Goal: Book appointment/travel/reservation

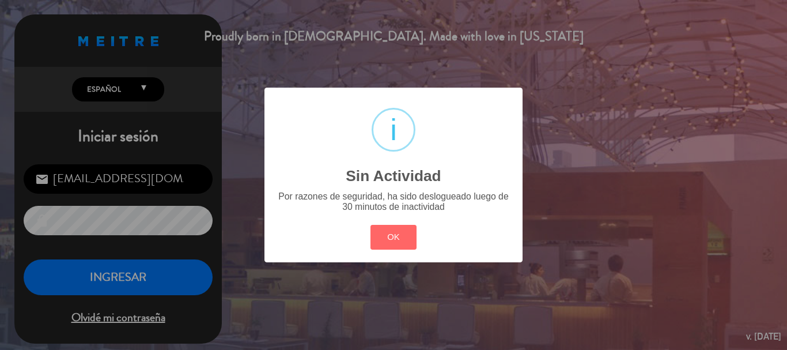
click at [389, 223] on div "OK Cancel" at bounding box center [393, 237] width 52 height 30
click at [384, 251] on div "OK Cancel" at bounding box center [393, 237] width 52 height 30
click at [389, 242] on button "OK" at bounding box center [393, 237] width 47 height 25
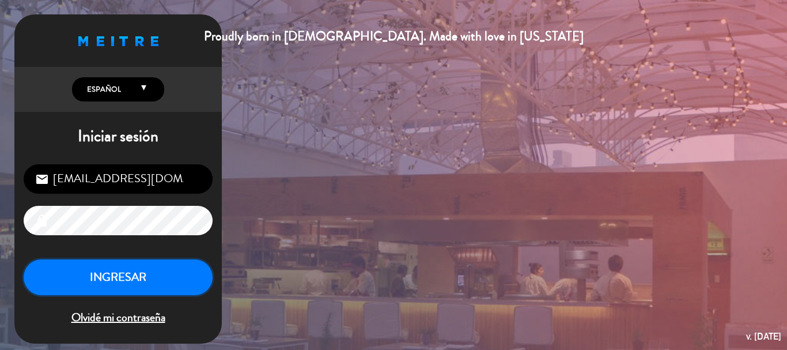
click at [169, 271] on button "INGRESAR" at bounding box center [118, 277] width 189 height 36
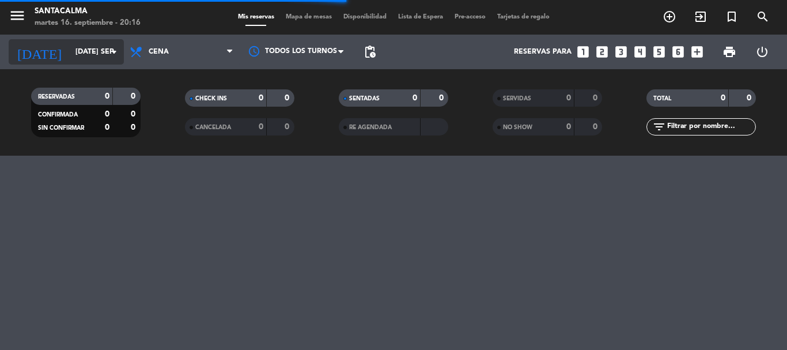
click at [102, 56] on input "[DATE] sep." at bounding box center [118, 52] width 97 height 20
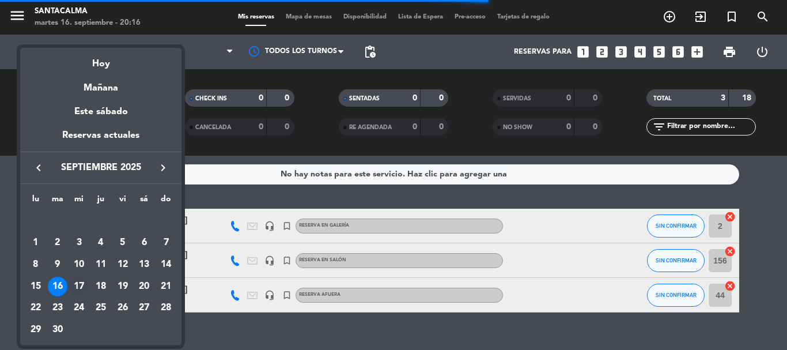
click at [79, 281] on div "17" at bounding box center [79, 286] width 20 height 20
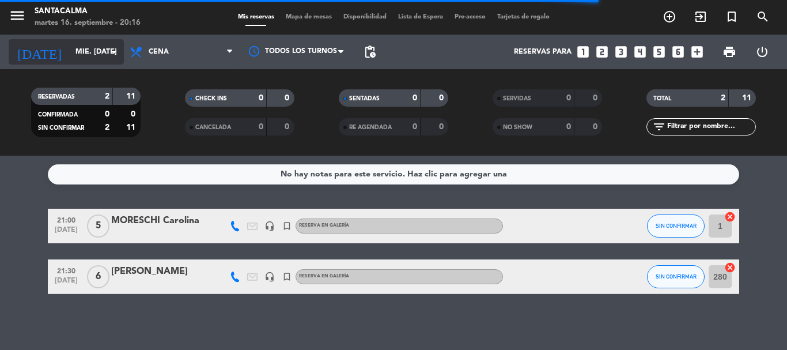
click at [105, 48] on input "mié. [DATE]" at bounding box center [118, 52] width 97 height 20
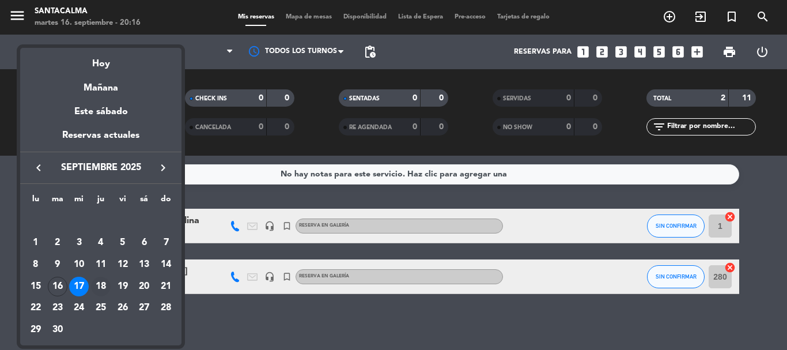
click at [109, 286] on div "18" at bounding box center [101, 286] width 20 height 20
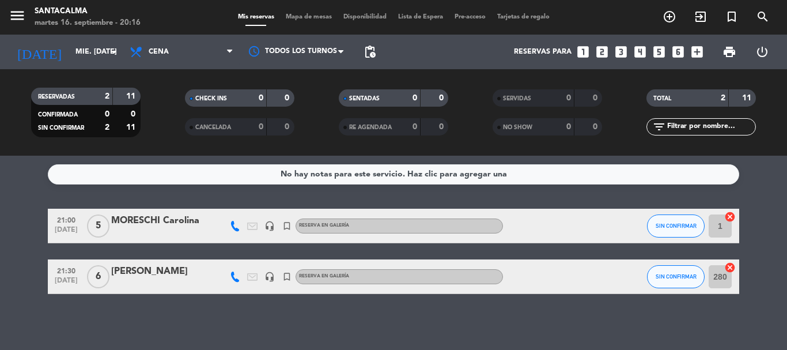
type input "[DEMOGRAPHIC_DATA] [DATE]"
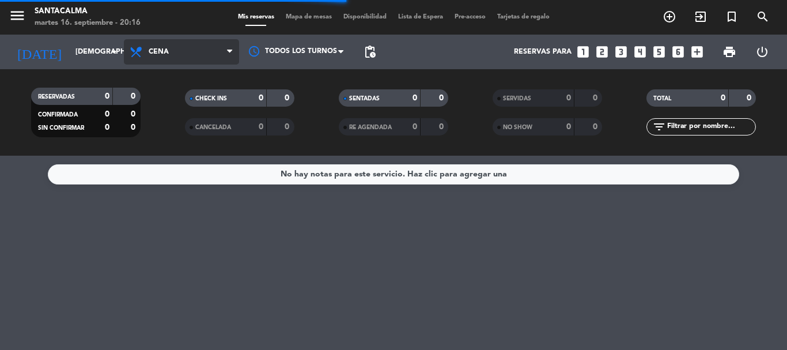
click at [199, 58] on span "Cena" at bounding box center [181, 51] width 115 height 25
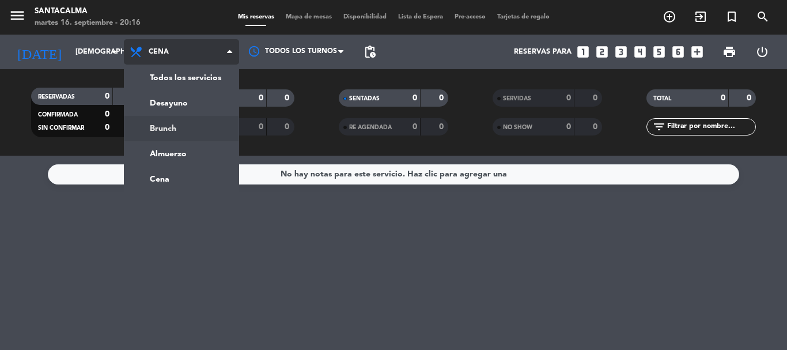
click at [197, 126] on div "menu Santacalma martes 16. septiembre - 20:16 Mis reservas Mapa de mesas Dispon…" at bounding box center [393, 78] width 787 height 156
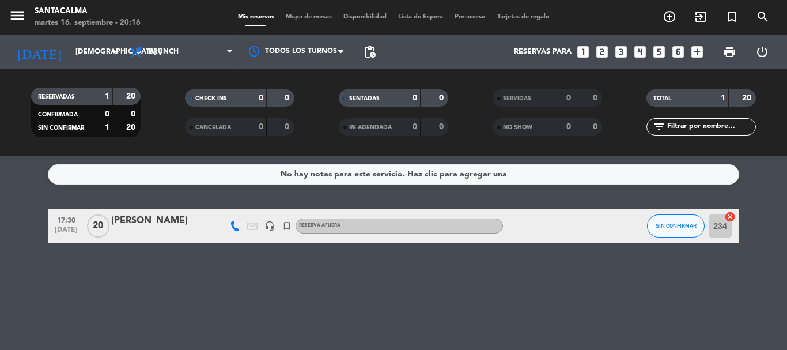
click at [147, 221] on div "[PERSON_NAME]" at bounding box center [160, 220] width 98 height 15
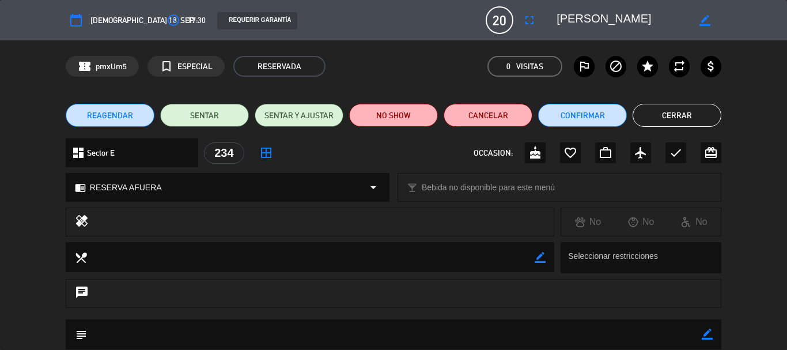
click at [104, 121] on span "REAGENDAR" at bounding box center [110, 115] width 46 height 12
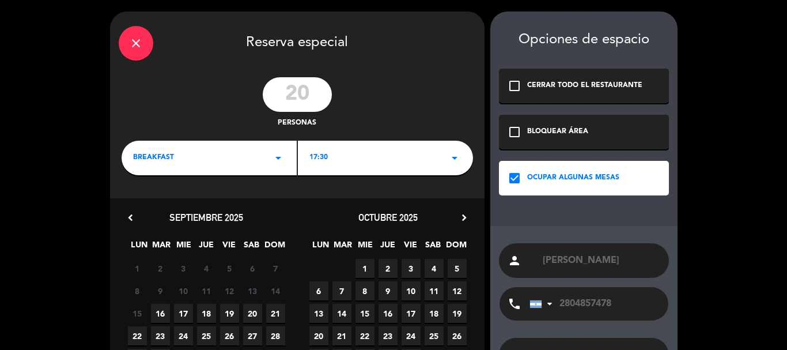
click at [277, 160] on icon "arrow_drop_down" at bounding box center [278, 158] width 14 height 14
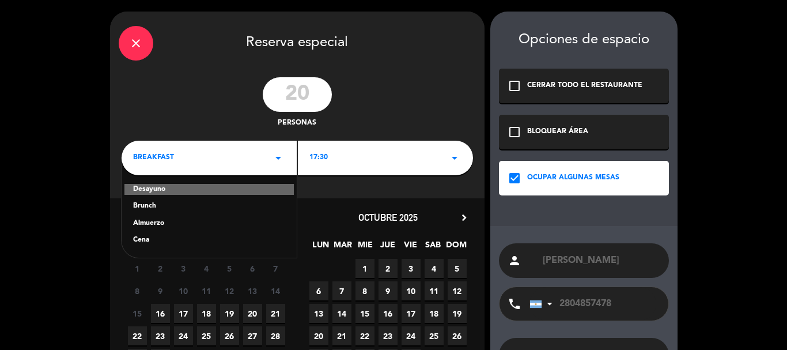
click at [150, 206] on div "Brunch" at bounding box center [209, 206] width 152 height 12
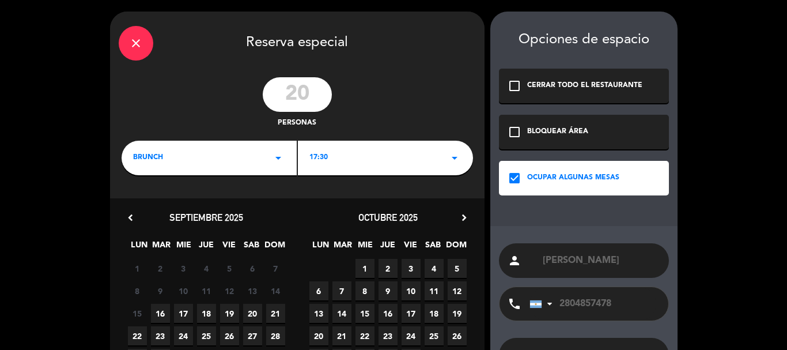
scroll to position [88, 0]
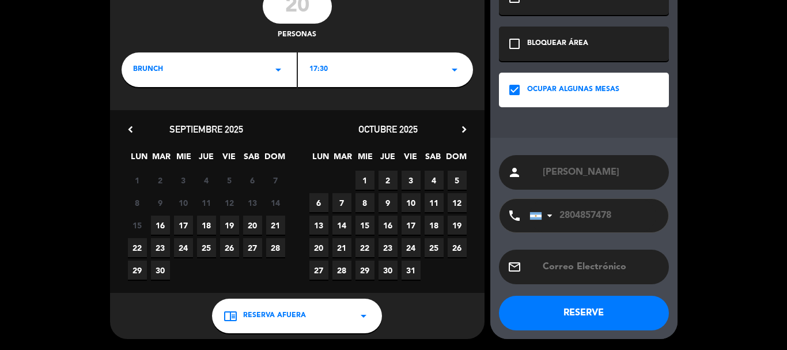
click at [205, 219] on span "18" at bounding box center [206, 224] width 19 height 19
drag, startPoint x: 312, startPoint y: 13, endPoint x: 256, endPoint y: 10, distance: 56.5
click at [256, 10] on div "20 personas" at bounding box center [297, 15] width 374 height 52
type input "16"
click at [574, 301] on button "RESERVE" at bounding box center [584, 312] width 170 height 35
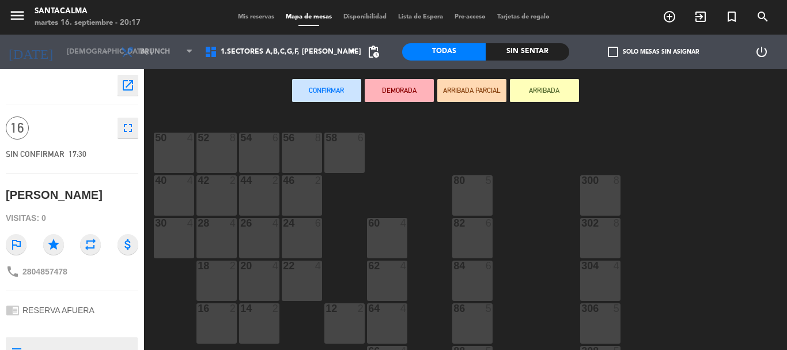
drag, startPoint x: 474, startPoint y: 245, endPoint x: 474, endPoint y: 252, distance: 6.3
click at [474, 245] on div "82 6" at bounding box center [472, 238] width 40 height 40
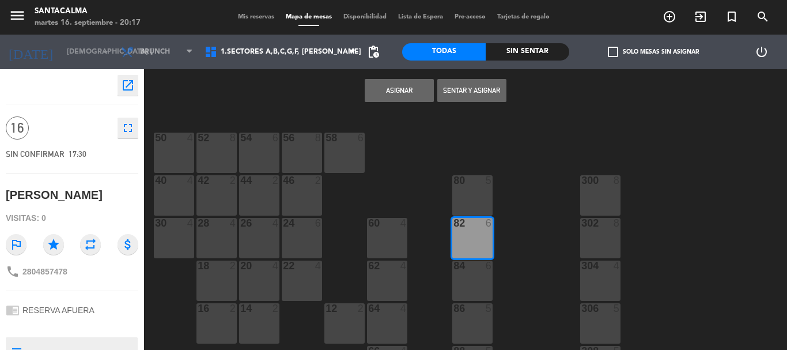
click at [474, 267] on div at bounding box center [471, 265] width 19 height 10
click at [471, 311] on div at bounding box center [471, 308] width 19 height 10
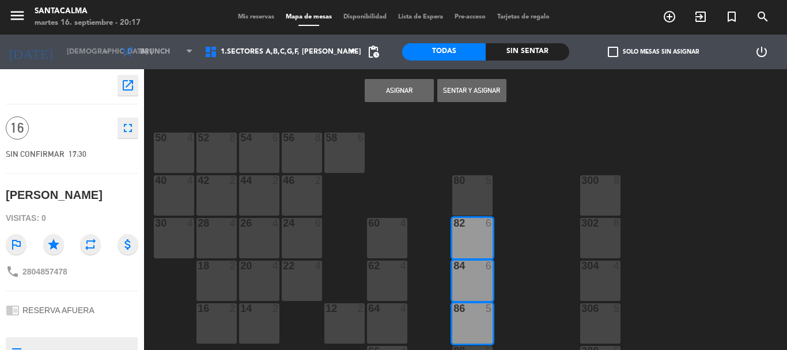
click at [401, 93] on button "Asignar" at bounding box center [399, 90] width 69 height 23
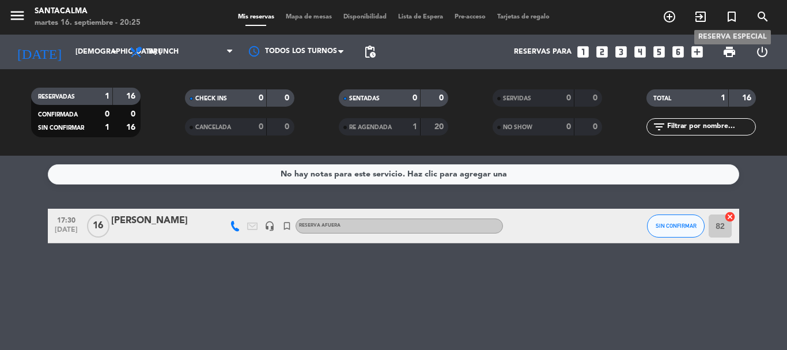
click at [735, 16] on icon "turned_in_not" at bounding box center [732, 17] width 14 height 14
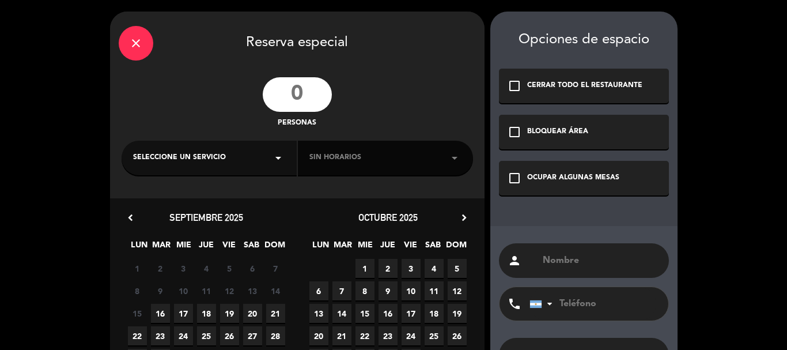
click at [299, 104] on input "number" at bounding box center [297, 94] width 69 height 35
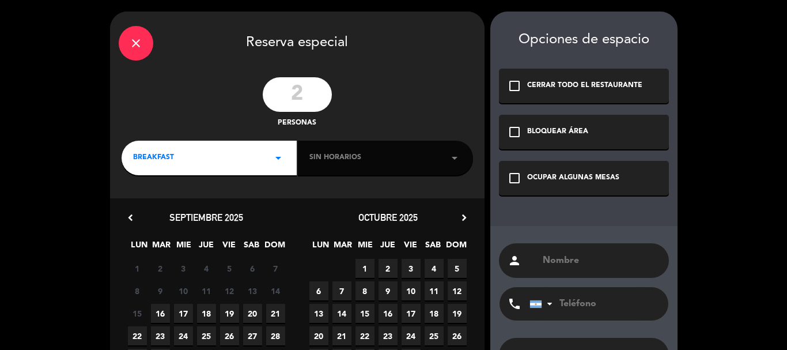
type input "2"
click at [583, 179] on div "OCUPAR ALGUNAS MESAS" at bounding box center [573, 178] width 92 height 12
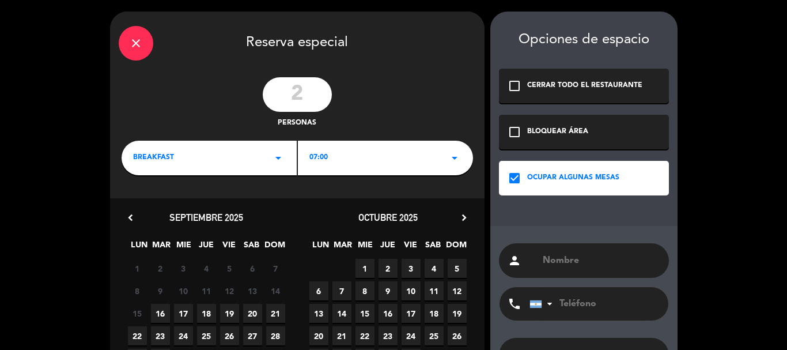
click at [570, 268] on div "person" at bounding box center [584, 260] width 170 height 35
click at [571, 264] on input "text" at bounding box center [600, 260] width 119 height 16
paste input "[PERSON_NAME]"
type input "[PERSON_NAME]"
click at [245, 157] on div "BREAKFAST arrow_drop_down" at bounding box center [209, 158] width 175 height 35
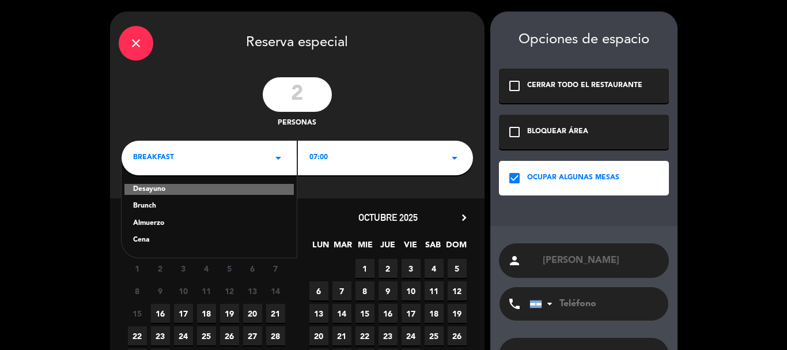
click at [143, 235] on div "Cena" at bounding box center [209, 240] width 152 height 12
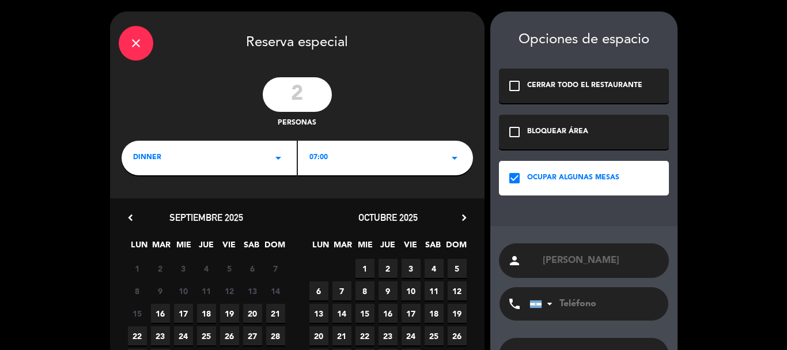
scroll to position [88, 0]
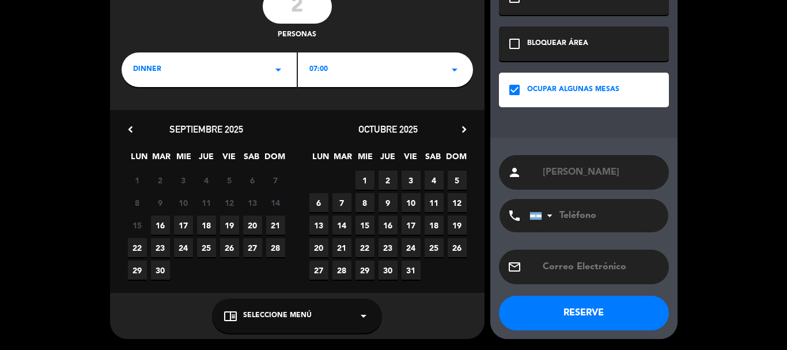
click at [223, 223] on span "19" at bounding box center [229, 224] width 19 height 19
click at [286, 309] on div "chrome_reader_mode Seleccione Menú arrow_drop_down" at bounding box center [297, 315] width 170 height 35
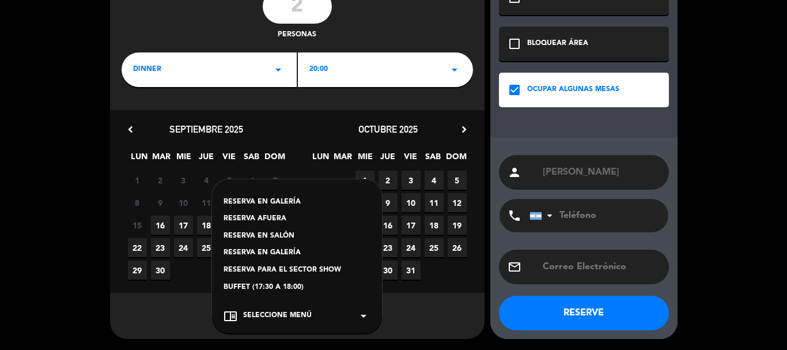
click at [272, 220] on div "RESERVA AFUERA" at bounding box center [296, 219] width 147 height 12
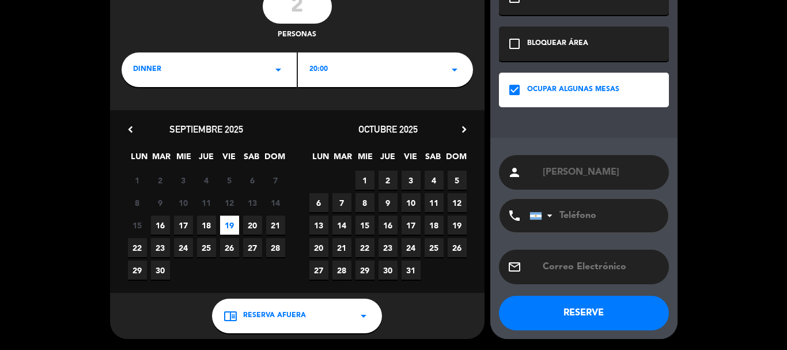
click at [356, 68] on div "20:00 arrow_drop_down" at bounding box center [385, 69] width 175 height 35
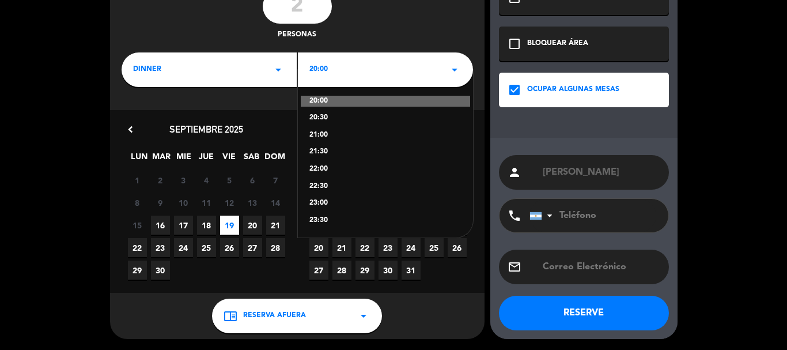
click at [321, 170] on div "22:00" at bounding box center [385, 170] width 152 height 12
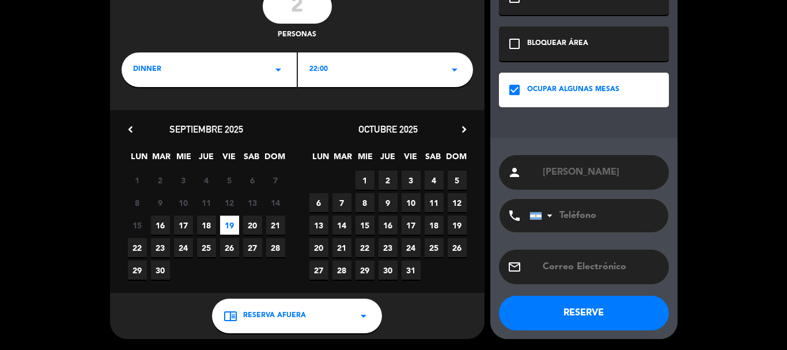
click at [590, 207] on input "tel" at bounding box center [592, 215] width 127 height 33
type input "3512312073"
click at [569, 308] on button "RESERVE" at bounding box center [584, 312] width 170 height 35
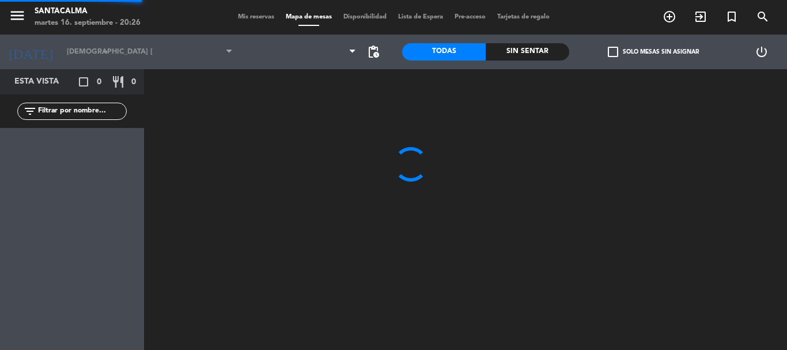
type input "vie. [DATE]"
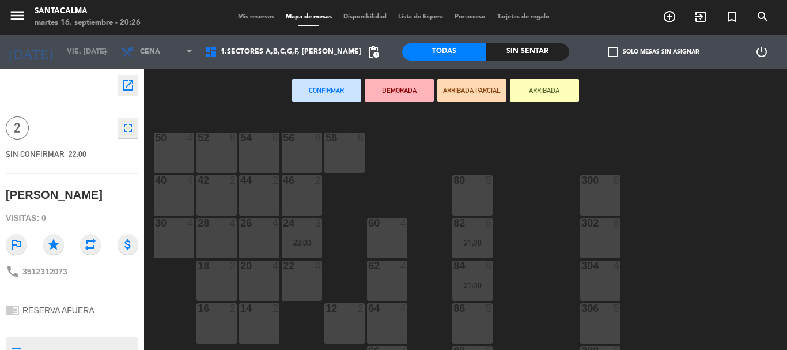
click at [308, 193] on div "46 2" at bounding box center [302, 195] width 40 height 40
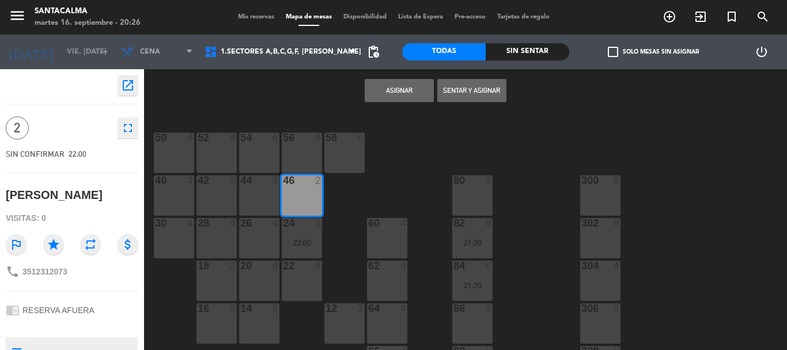
click at [400, 93] on button "Asignar" at bounding box center [399, 90] width 69 height 23
